Goal: Task Accomplishment & Management: Complete application form

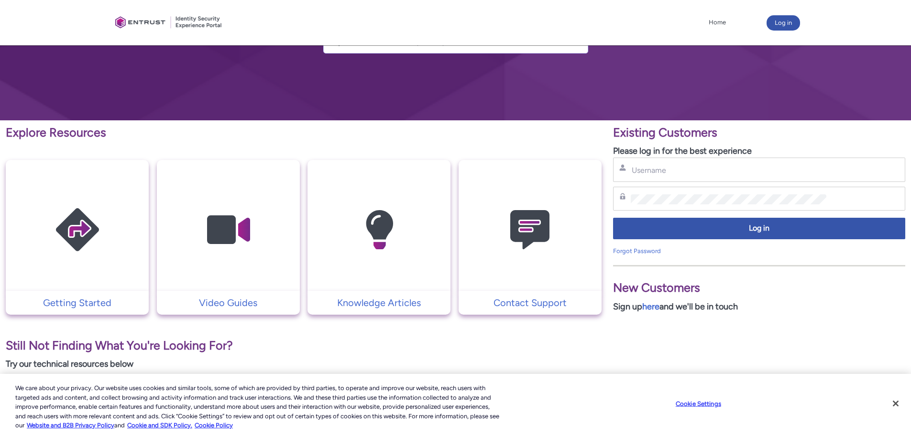
scroll to position [143, 0]
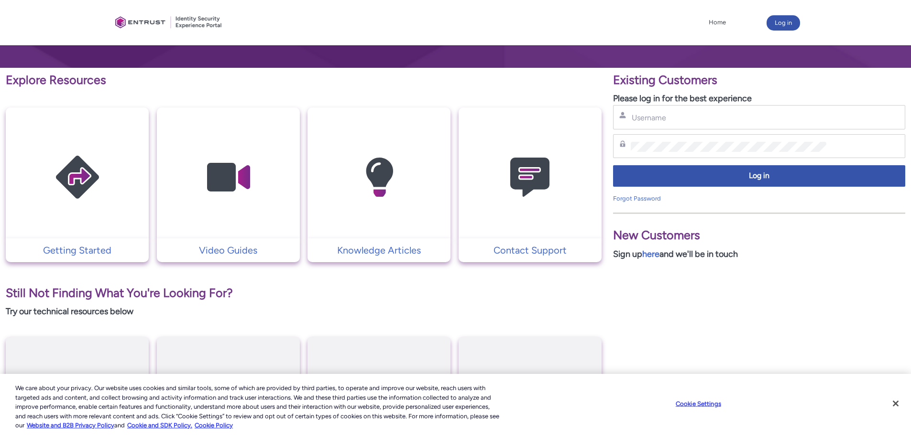
click at [531, 181] on img at bounding box center [529, 177] width 91 height 103
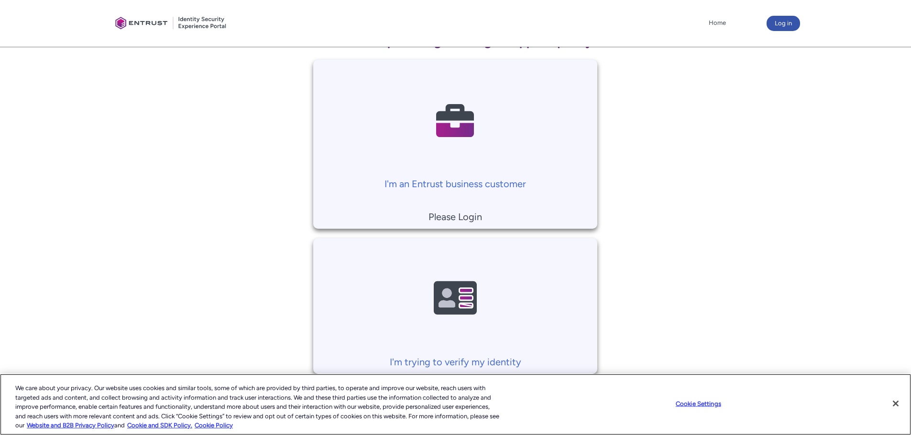
scroll to position [174, 0]
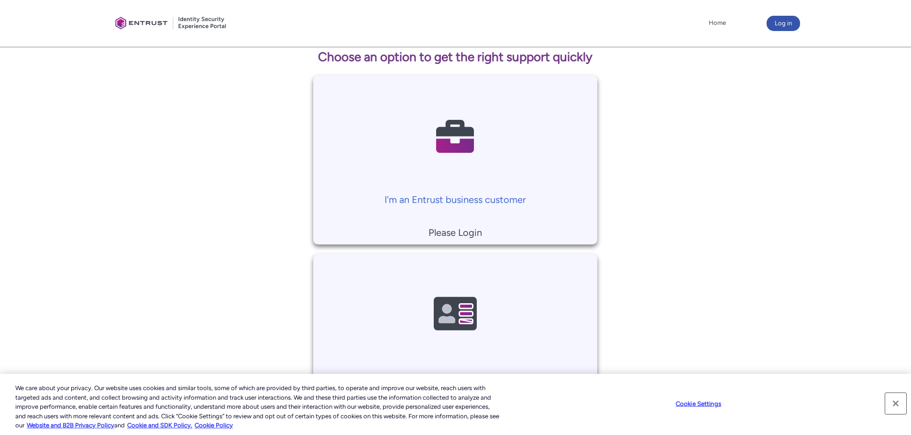
click at [898, 402] on button "Close" at bounding box center [895, 403] width 21 height 21
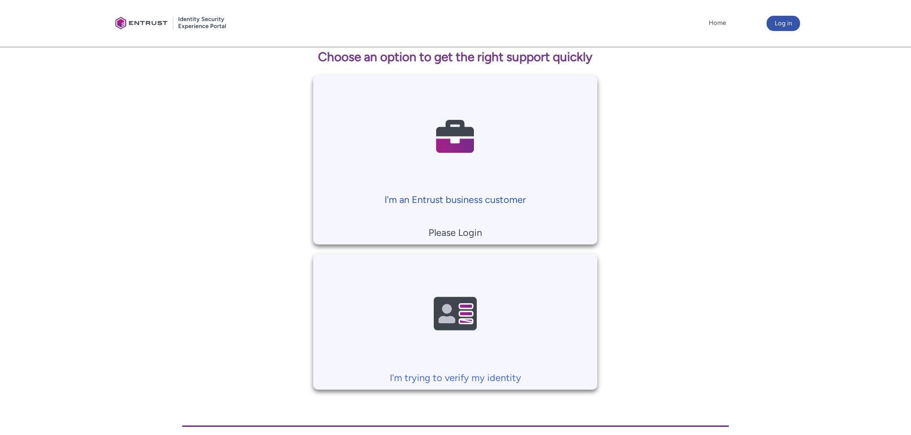
click at [454, 198] on p "I'm an Entrust business customer" at bounding box center [455, 200] width 274 height 14
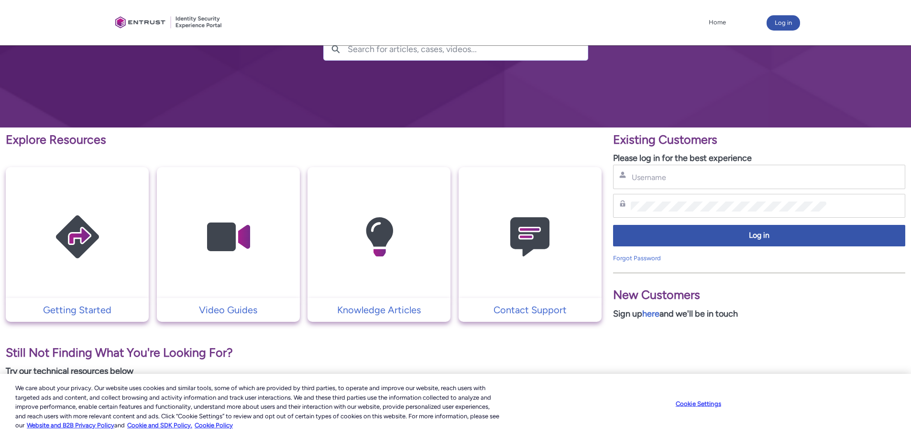
scroll to position [96, 0]
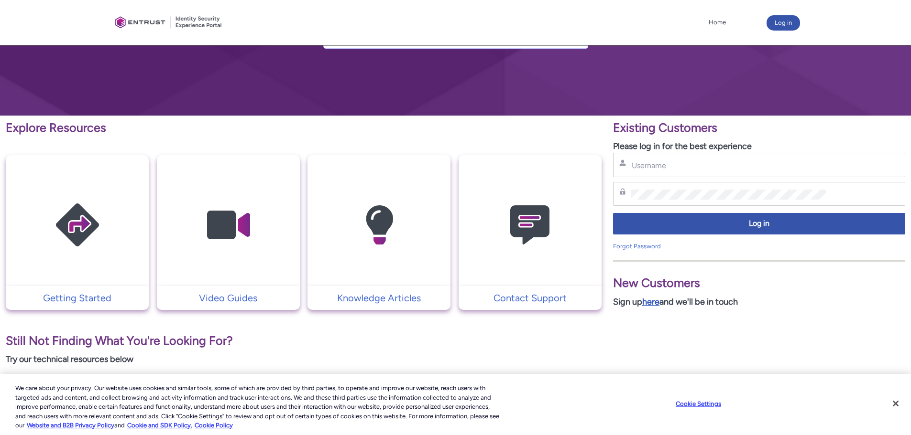
click at [659, 304] on link "here" at bounding box center [650, 302] width 17 height 11
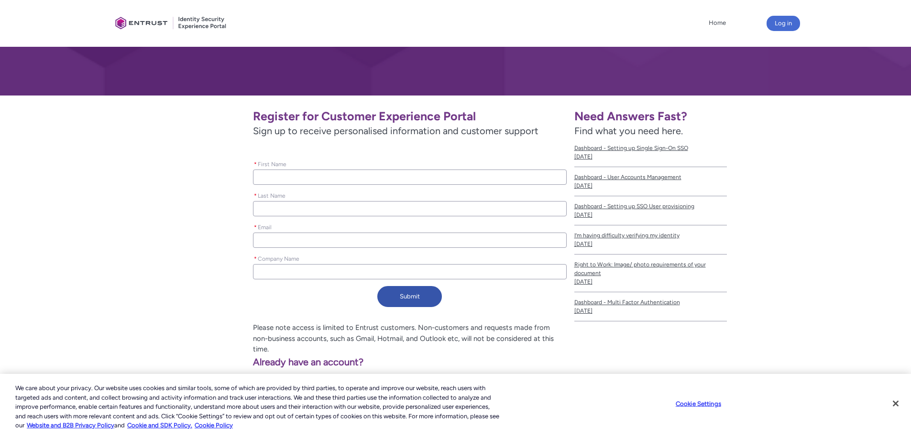
scroll to position [132, 0]
